Goal: Task Accomplishment & Management: Use online tool/utility

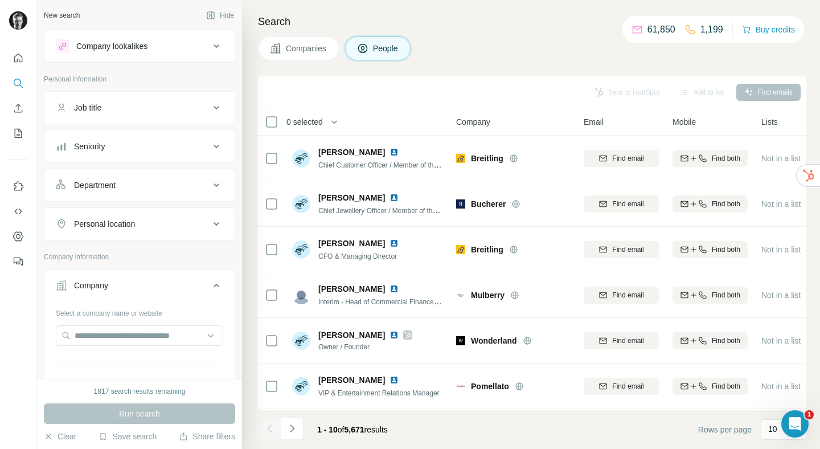
scroll to position [111, 0]
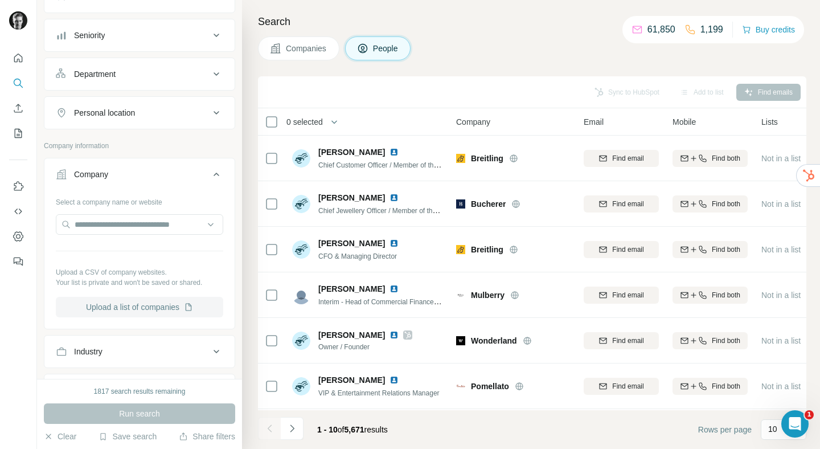
click at [135, 303] on button "Upload a list of companies" at bounding box center [139, 307] width 167 height 20
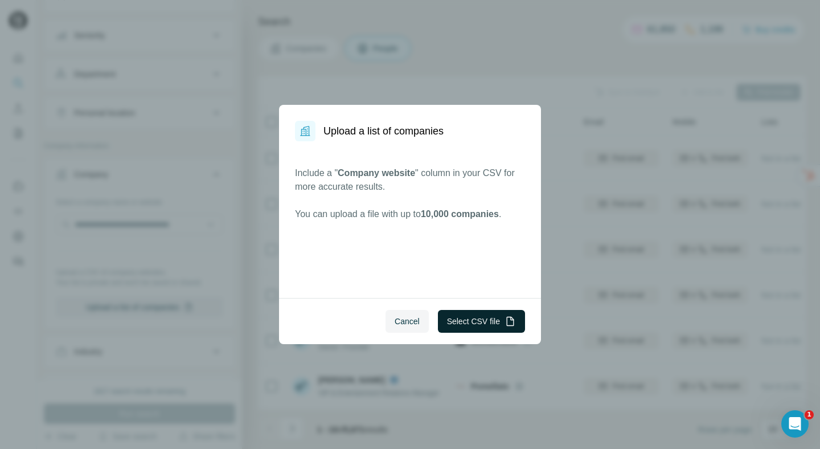
click at [471, 324] on button "Select CSV file" at bounding box center [481, 321] width 87 height 23
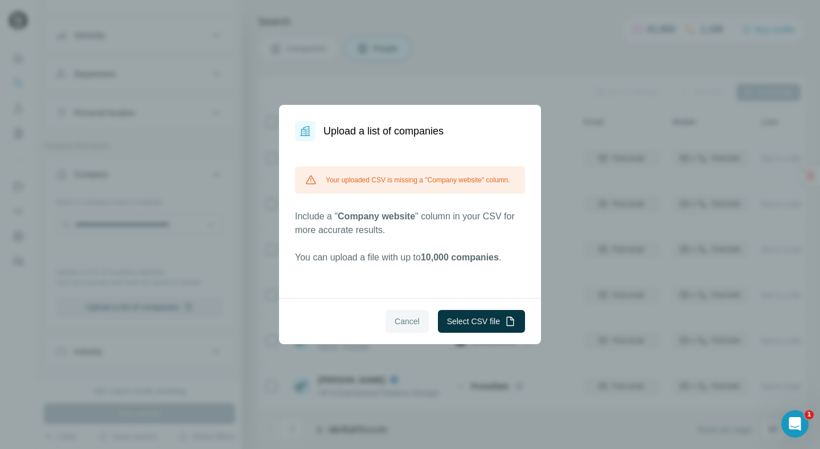
click at [406, 316] on span "Cancel" at bounding box center [406, 320] width 25 height 11
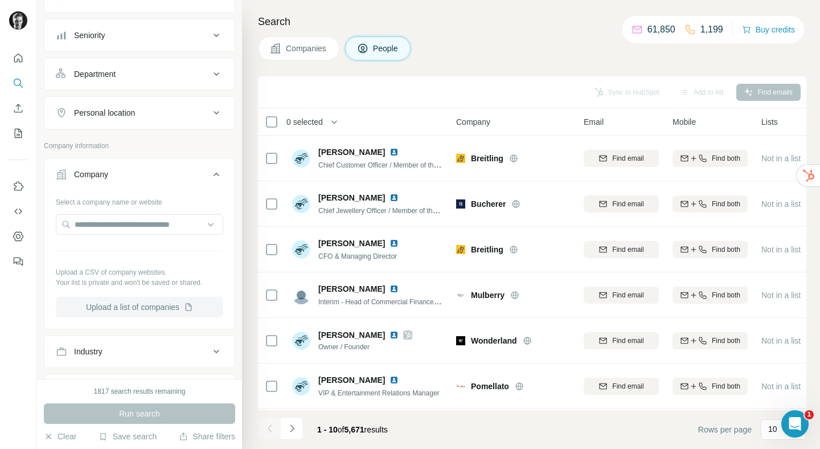
click at [133, 310] on button "Upload a list of companies" at bounding box center [139, 307] width 167 height 20
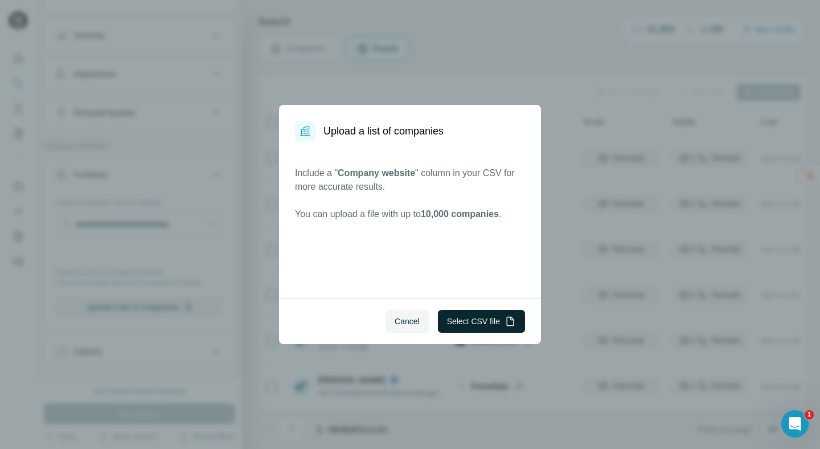
click at [500, 313] on button "Select CSV file" at bounding box center [481, 321] width 87 height 23
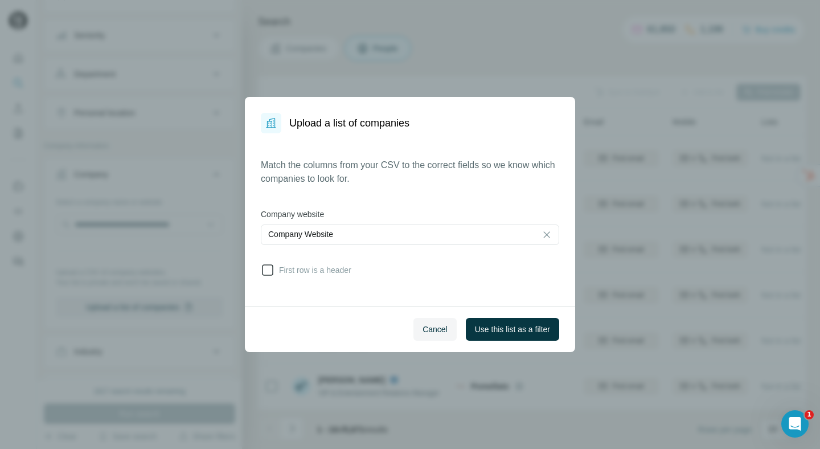
click at [266, 272] on icon at bounding box center [268, 270] width 14 height 14
click at [502, 329] on span "Use this list as a filter" at bounding box center [512, 328] width 75 height 11
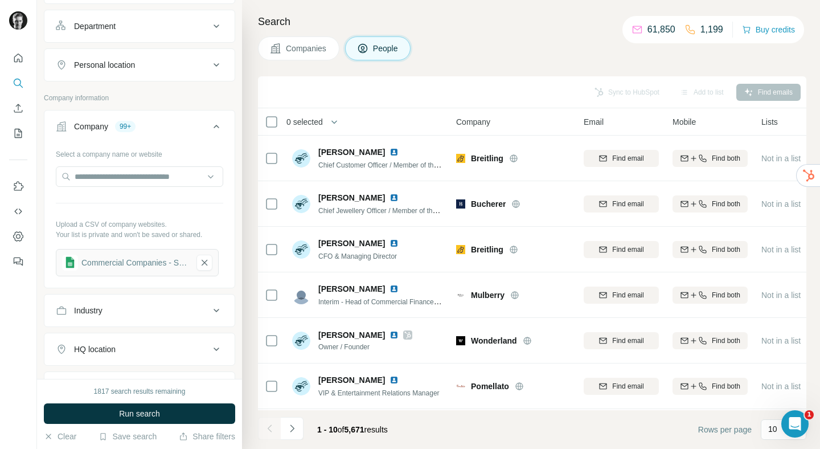
scroll to position [189, 0]
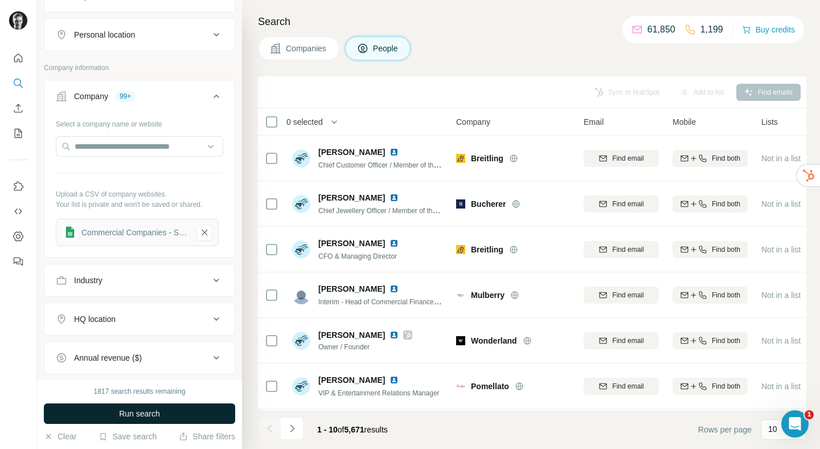
click at [152, 412] on span "Run search" at bounding box center [139, 413] width 41 height 11
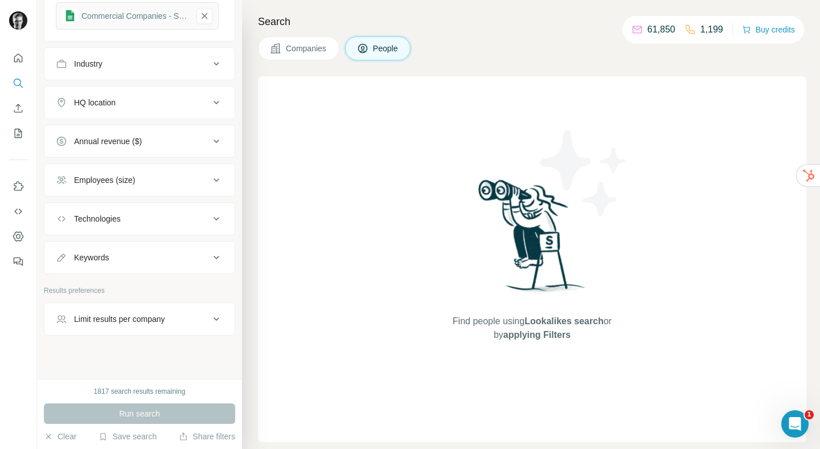
scroll to position [414, 0]
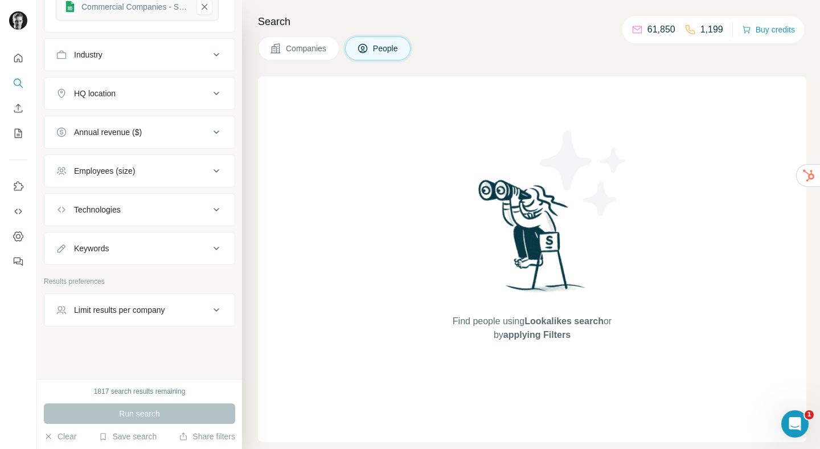
click at [128, 416] on div "Run search" at bounding box center [139, 413] width 191 height 20
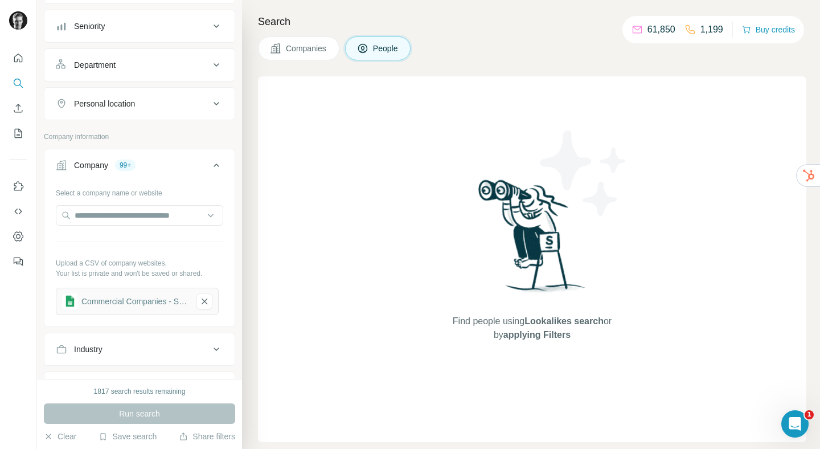
scroll to position [102, 0]
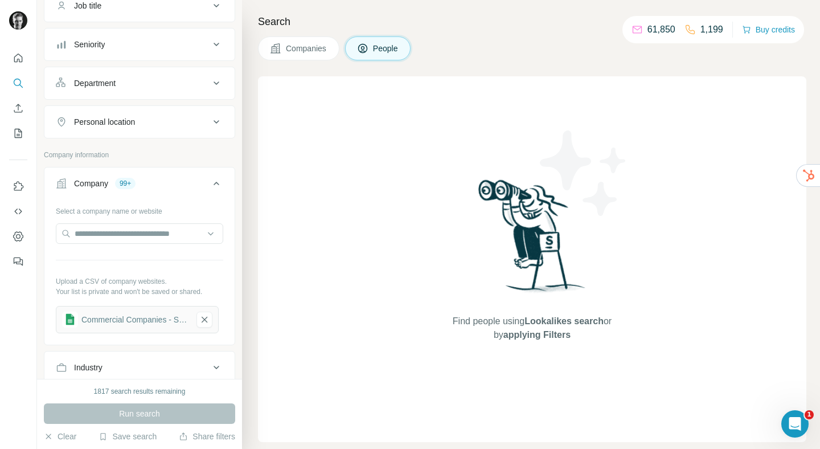
click at [132, 285] on p "Upload a CSV of company websites." at bounding box center [139, 281] width 167 height 10
click at [149, 242] on input "text" at bounding box center [139, 233] width 167 height 20
click at [149, 240] on input "text" at bounding box center [139, 233] width 167 height 20
click at [209, 180] on icon at bounding box center [216, 183] width 14 height 14
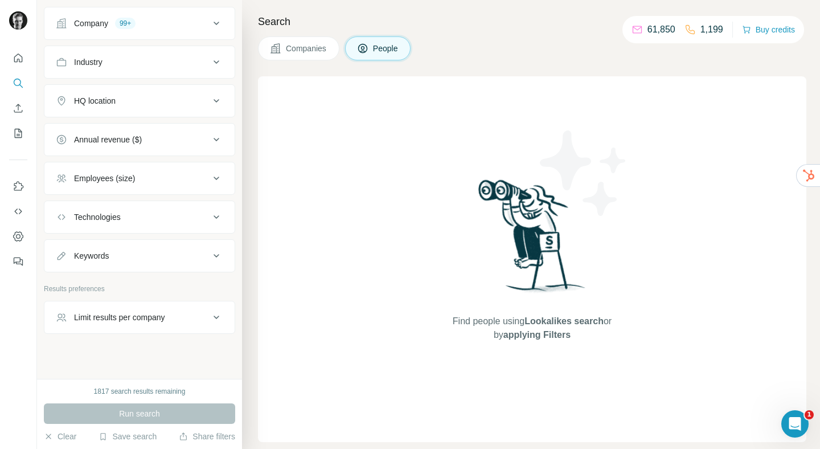
scroll to position [269, 0]
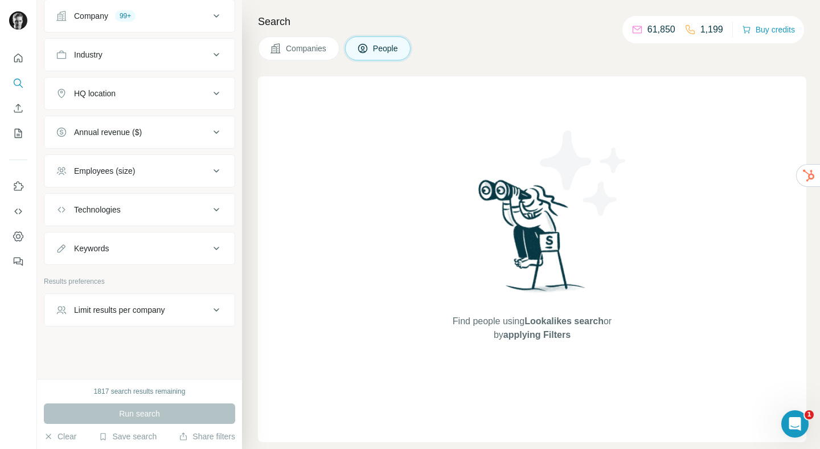
click at [291, 46] on span "Companies" at bounding box center [307, 48] width 42 height 11
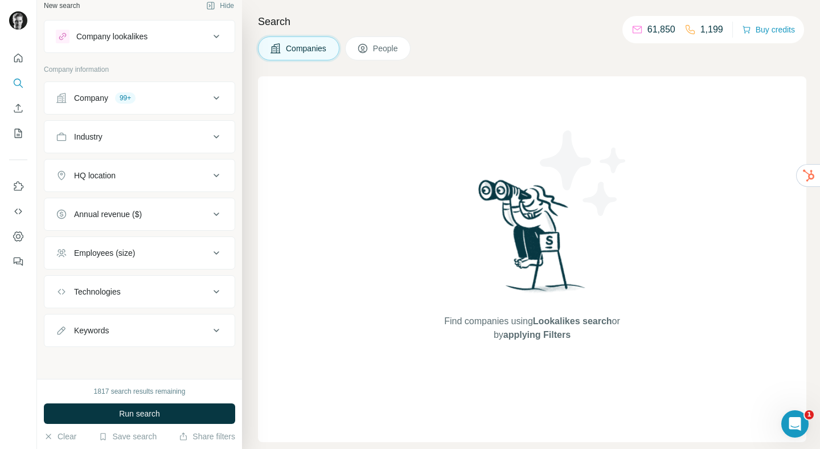
scroll to position [10, 0]
click at [139, 422] on button "Run search" at bounding box center [139, 413] width 191 height 20
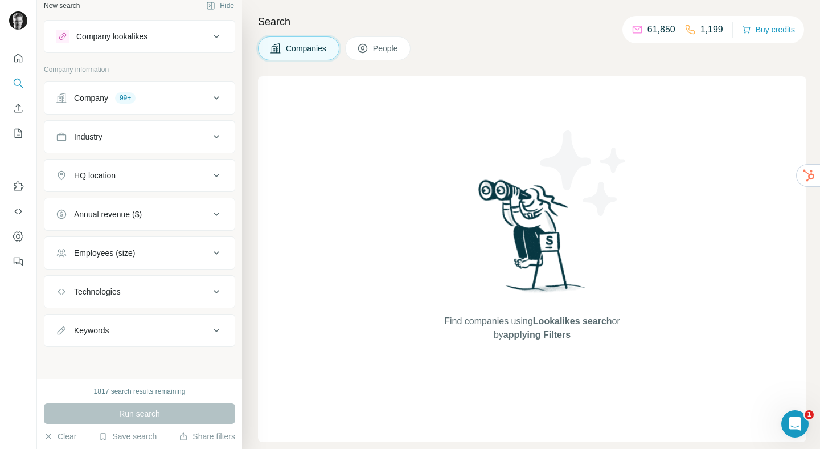
click at [372, 48] on button "People" at bounding box center [378, 48] width 66 height 24
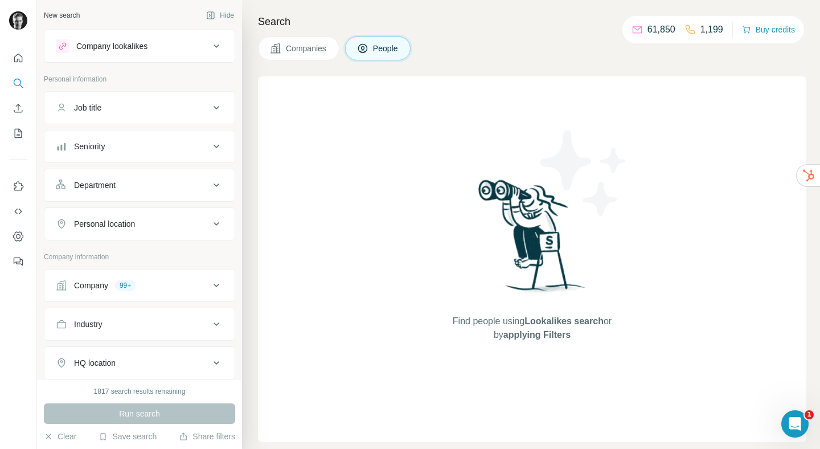
click at [158, 225] on div "Personal location" at bounding box center [133, 223] width 154 height 11
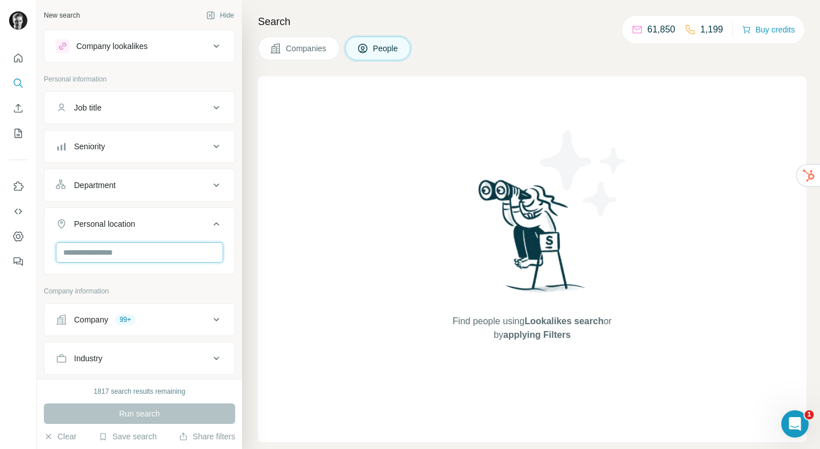
click at [138, 250] on input "text" at bounding box center [139, 252] width 167 height 20
type input "*"
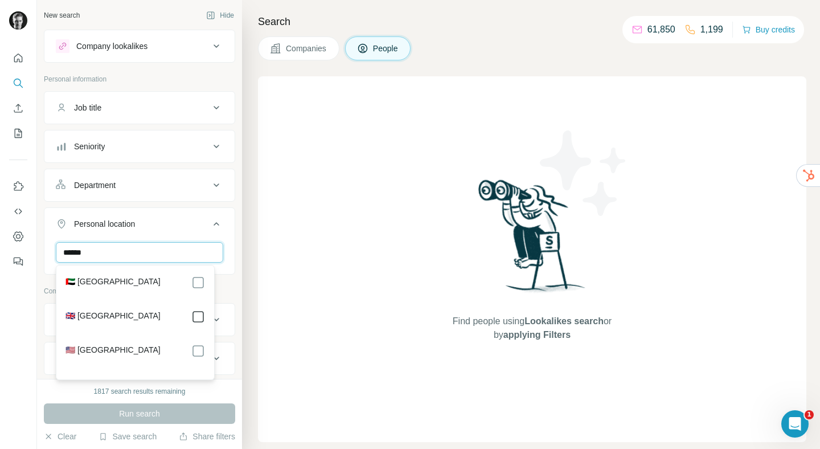
type input "******"
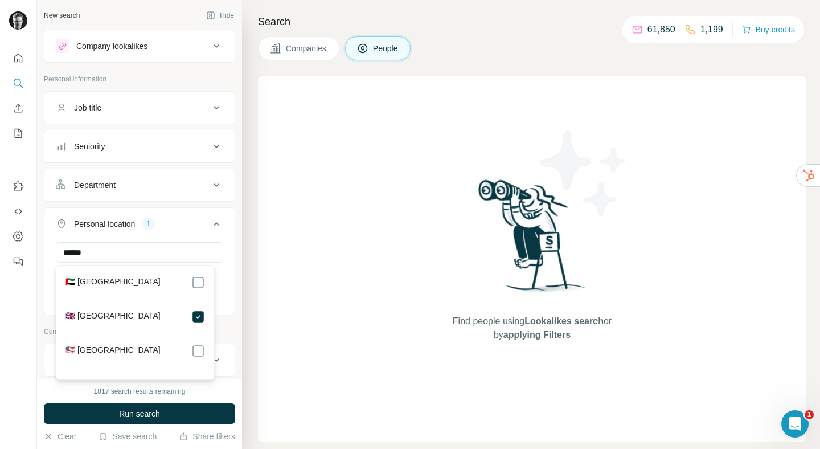
click at [227, 286] on div "New search Hide Company lookalikes Personal information Job title Seniority Dep…" at bounding box center [139, 189] width 205 height 378
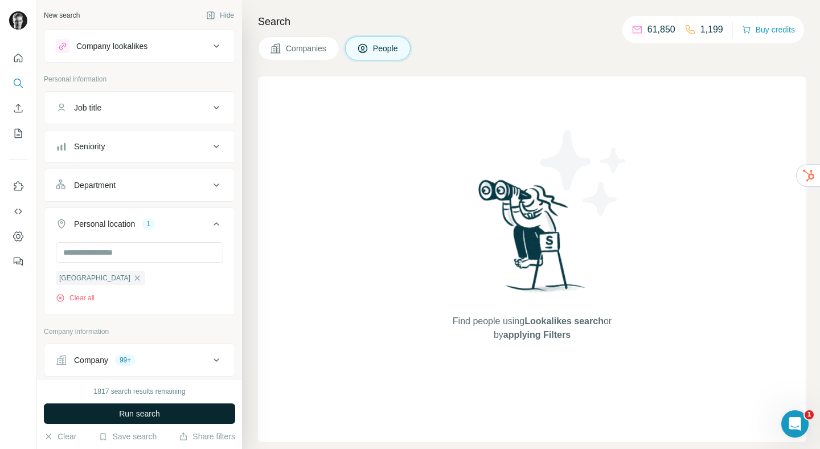
click at [162, 413] on button "Run search" at bounding box center [139, 413] width 191 height 20
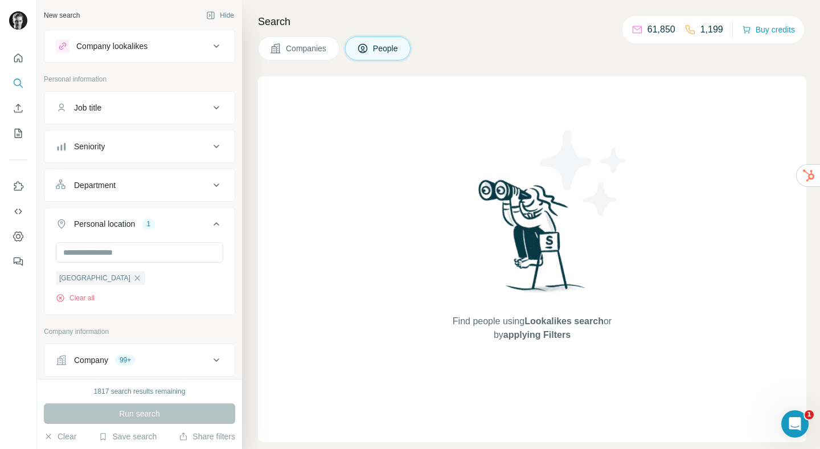
click at [209, 228] on icon at bounding box center [216, 224] width 14 height 14
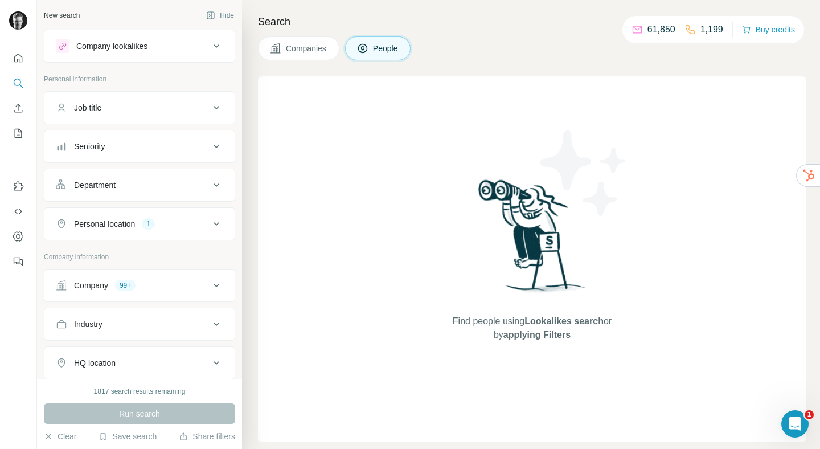
click at [167, 289] on div "Company 99+" at bounding box center [133, 284] width 154 height 11
